Goal: Information Seeking & Learning: Understand process/instructions

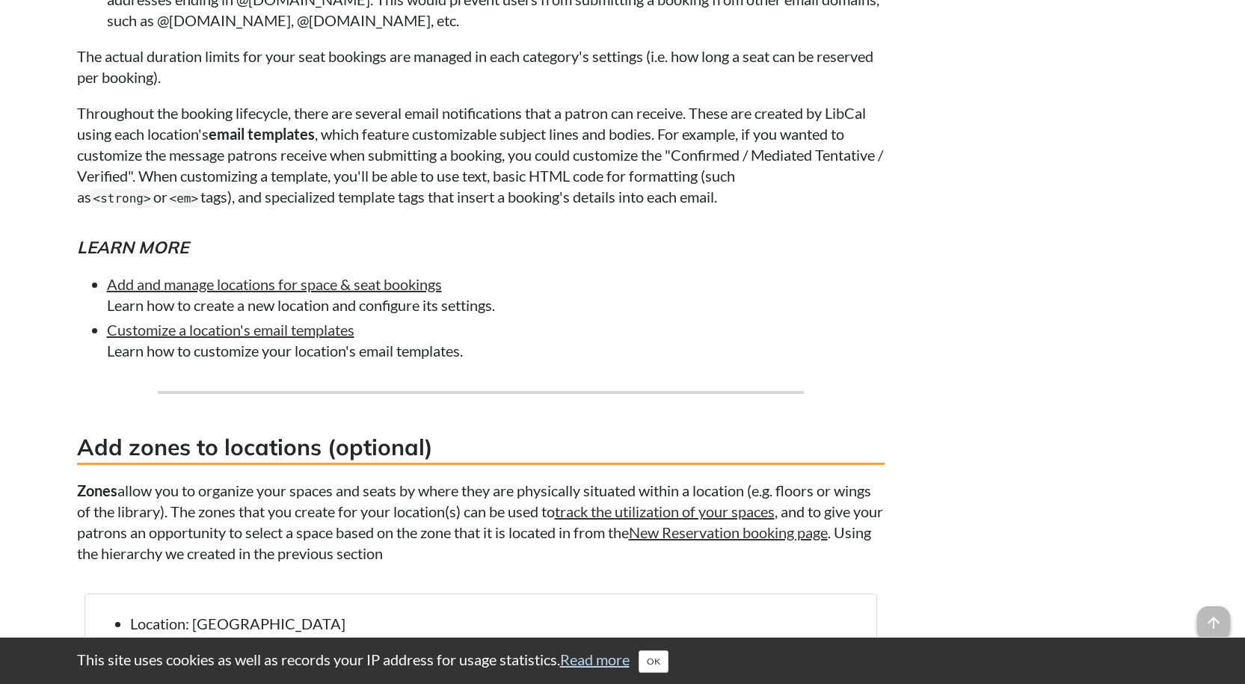
scroll to position [2317, 0]
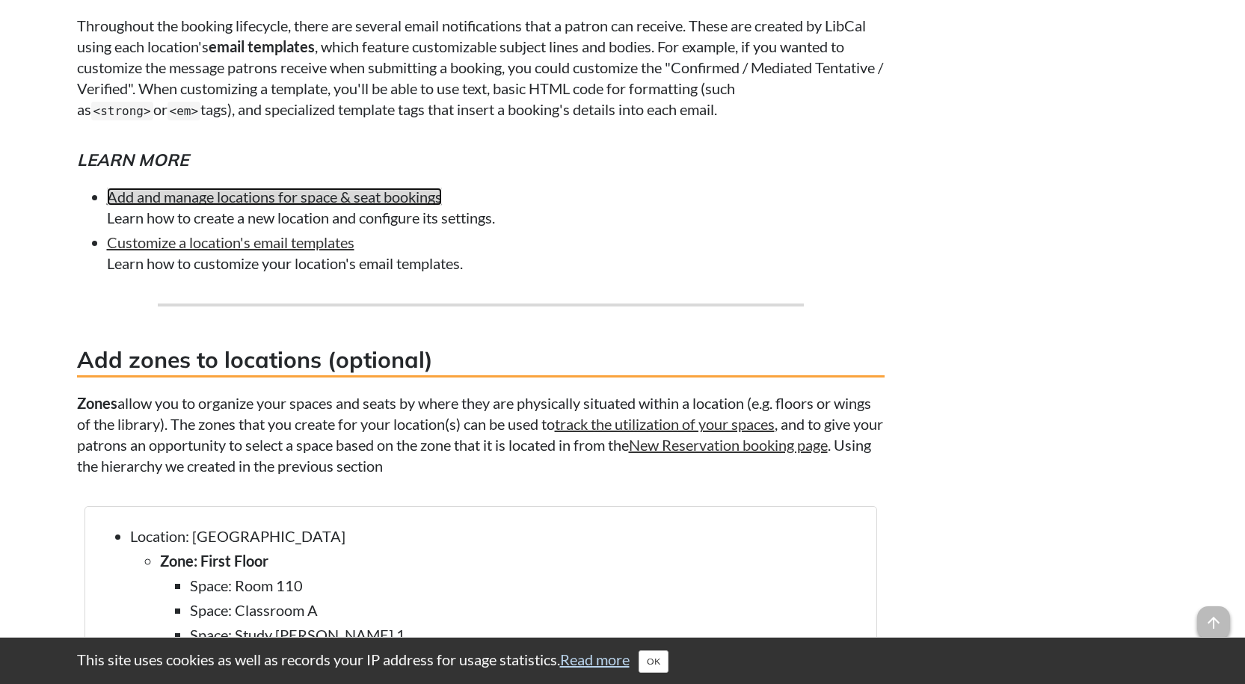
click at [339, 198] on link "Add and manage locations for space & seat bookings" at bounding box center [274, 197] width 335 height 18
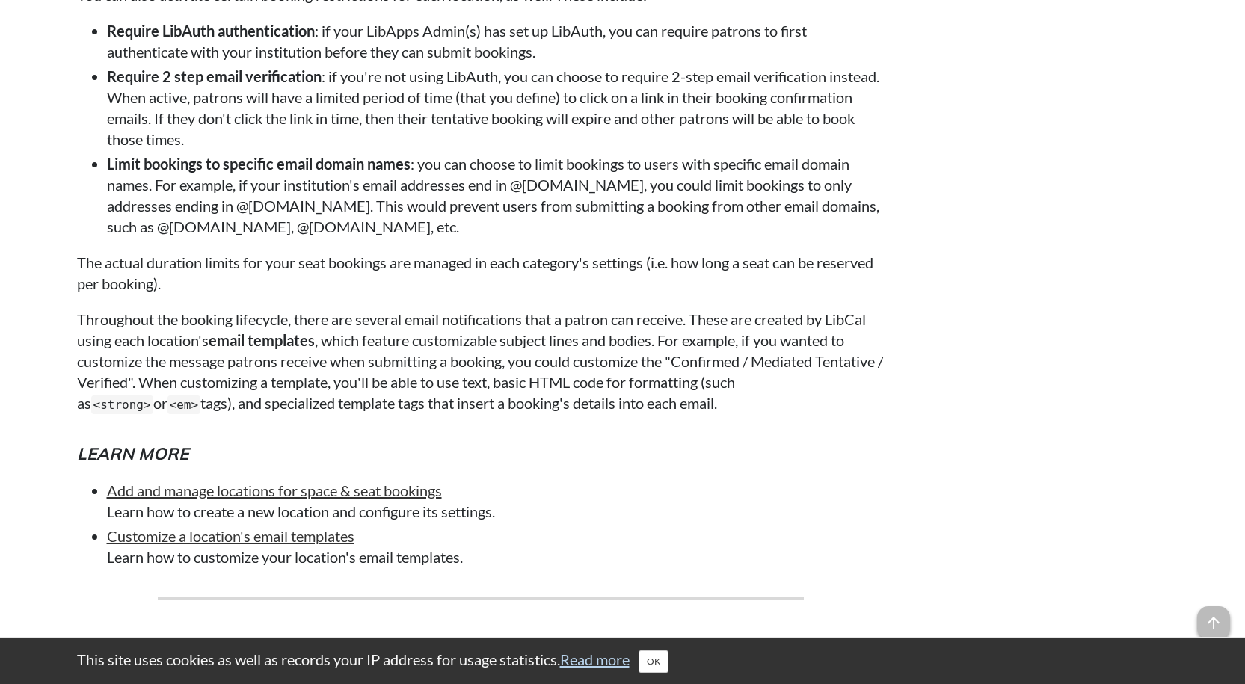
scroll to position [2093, 0]
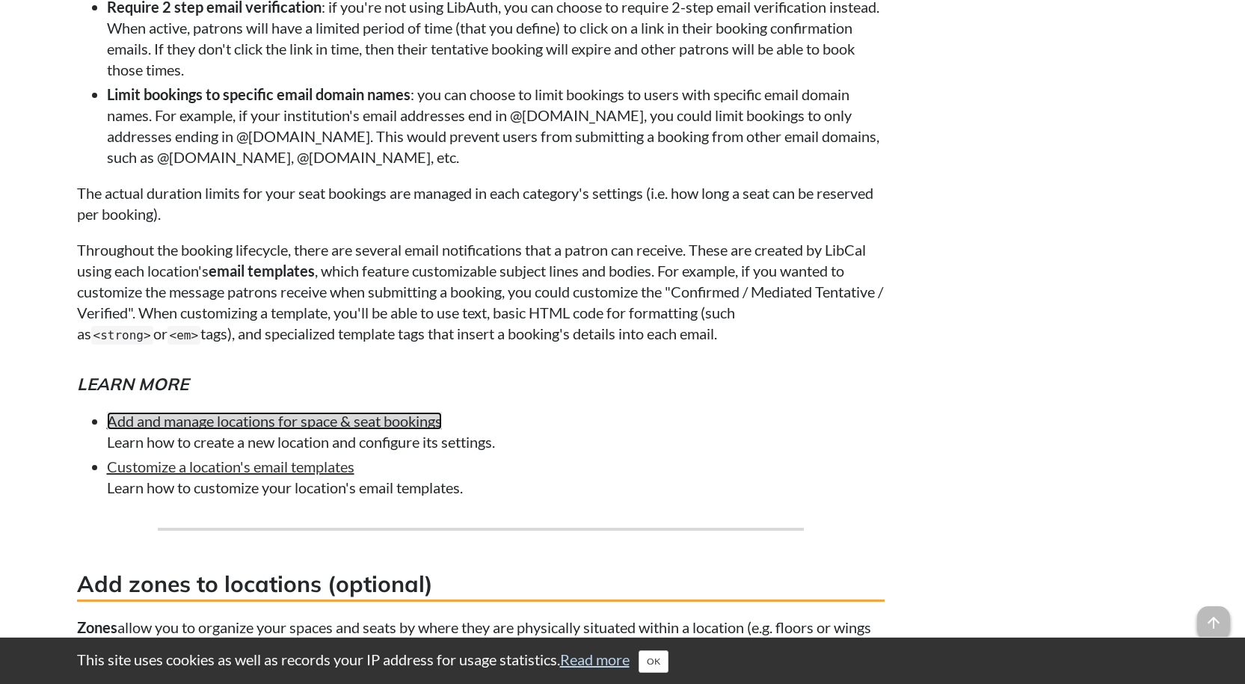
click at [342, 415] on link "Add and manage locations for space & seat bookings" at bounding box center [274, 421] width 335 height 18
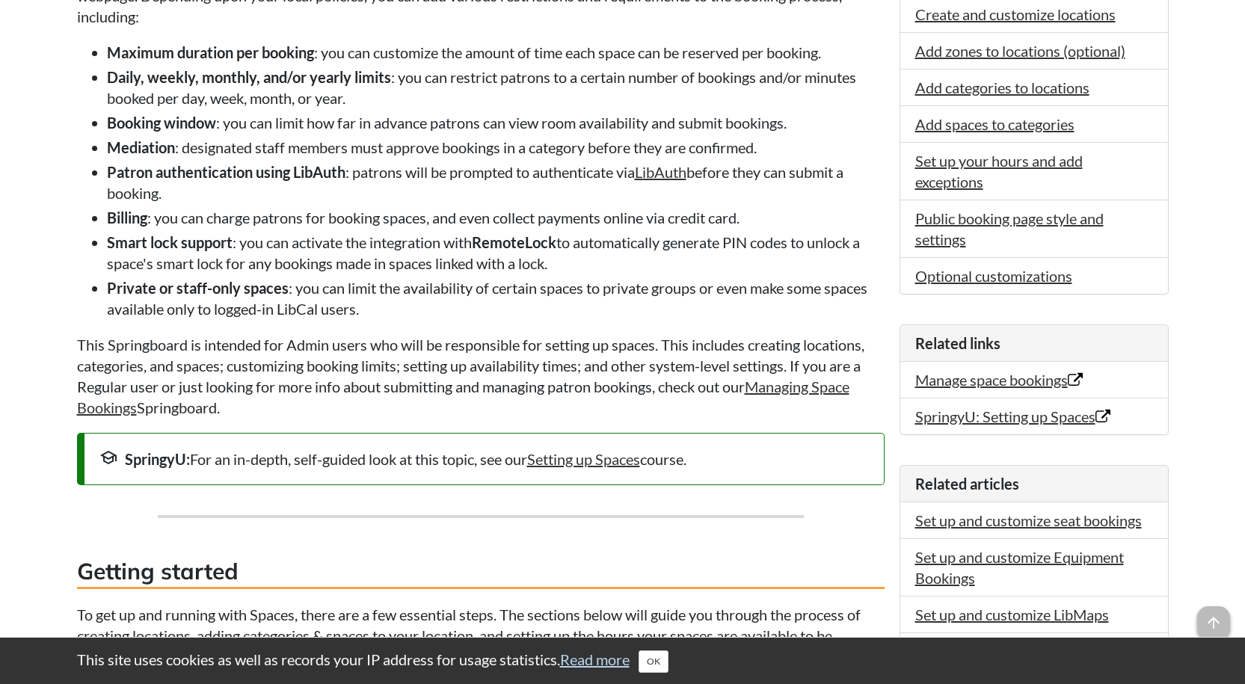
scroll to position [449, 0]
